Goal: Navigation & Orientation: Find specific page/section

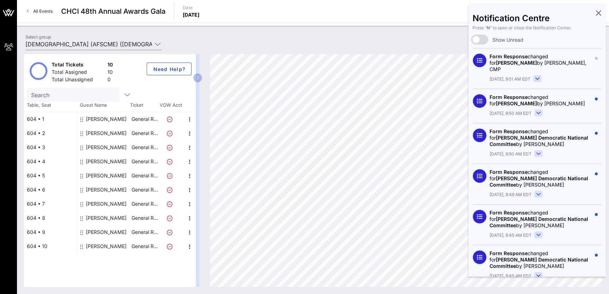
click at [596, 13] on icon at bounding box center [598, 12] width 5 height 1
